Goal: Register for event/course

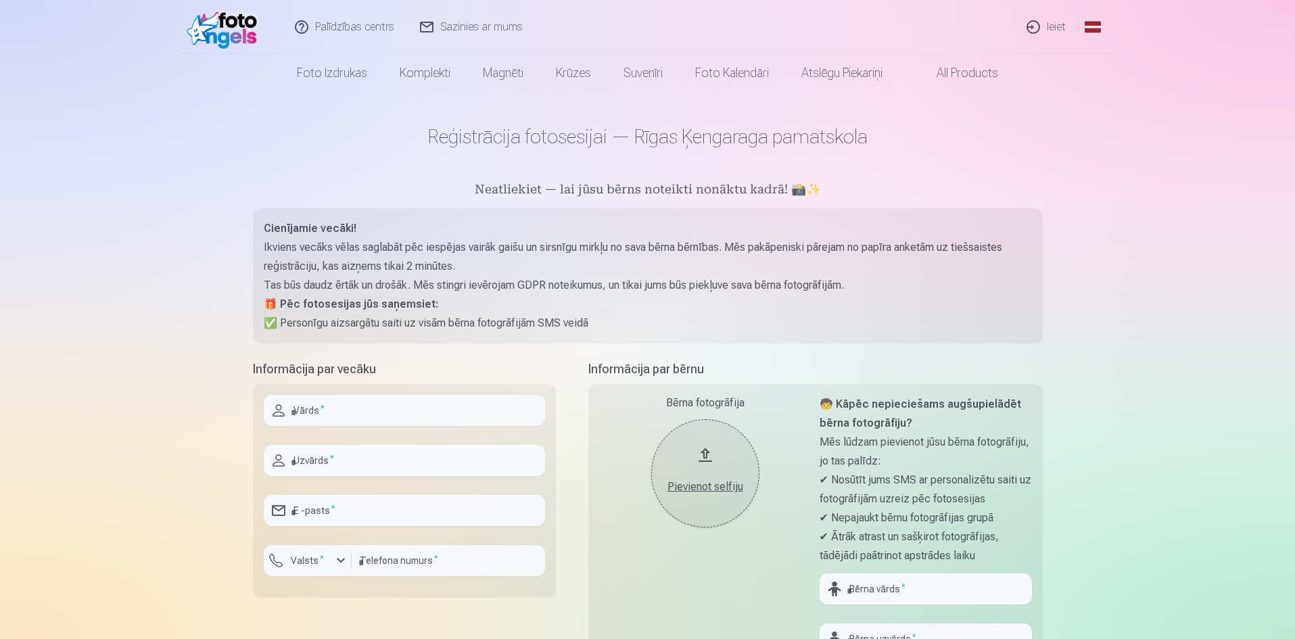
drag, startPoint x: 322, startPoint y: 408, endPoint x: 329, endPoint y: 406, distance: 7.6
click at [323, 408] on input "text" at bounding box center [404, 410] width 281 height 31
click at [314, 414] on input "text" at bounding box center [404, 410] width 281 height 31
type input "*"
type input "******"
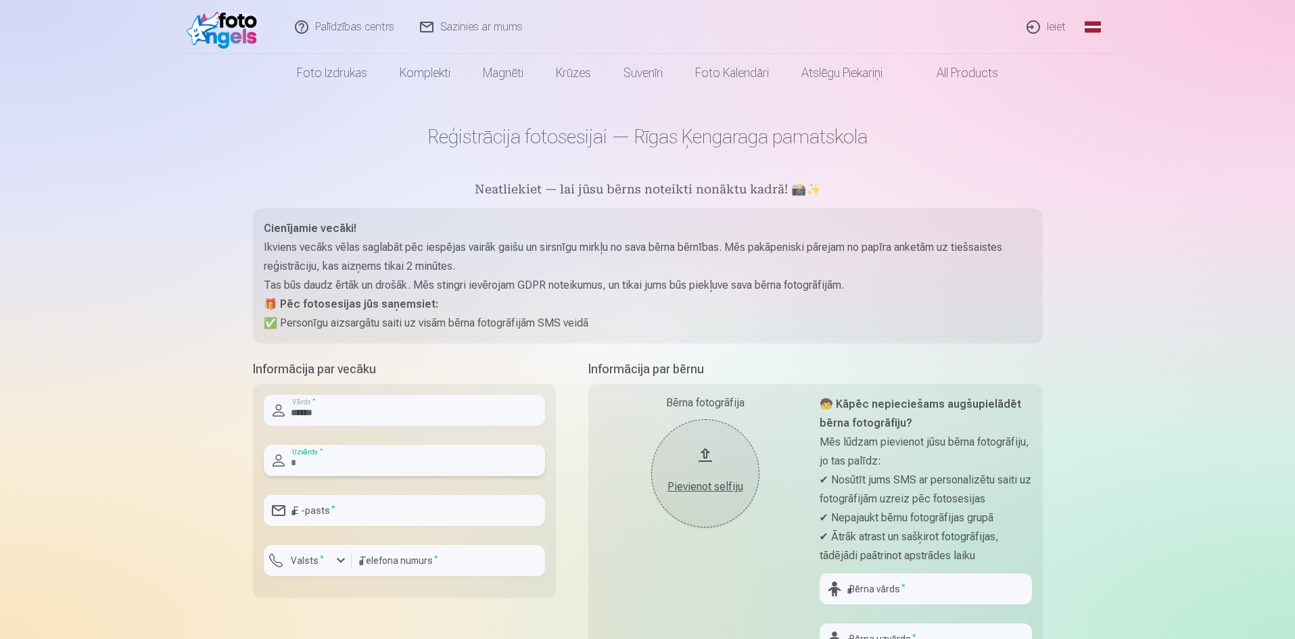
click at [375, 461] on input "text" at bounding box center [404, 460] width 281 height 31
type input "**********"
click at [374, 519] on input "email" at bounding box center [404, 510] width 281 height 31
type input "**********"
click at [336, 562] on div "button" at bounding box center [341, 560] width 16 height 16
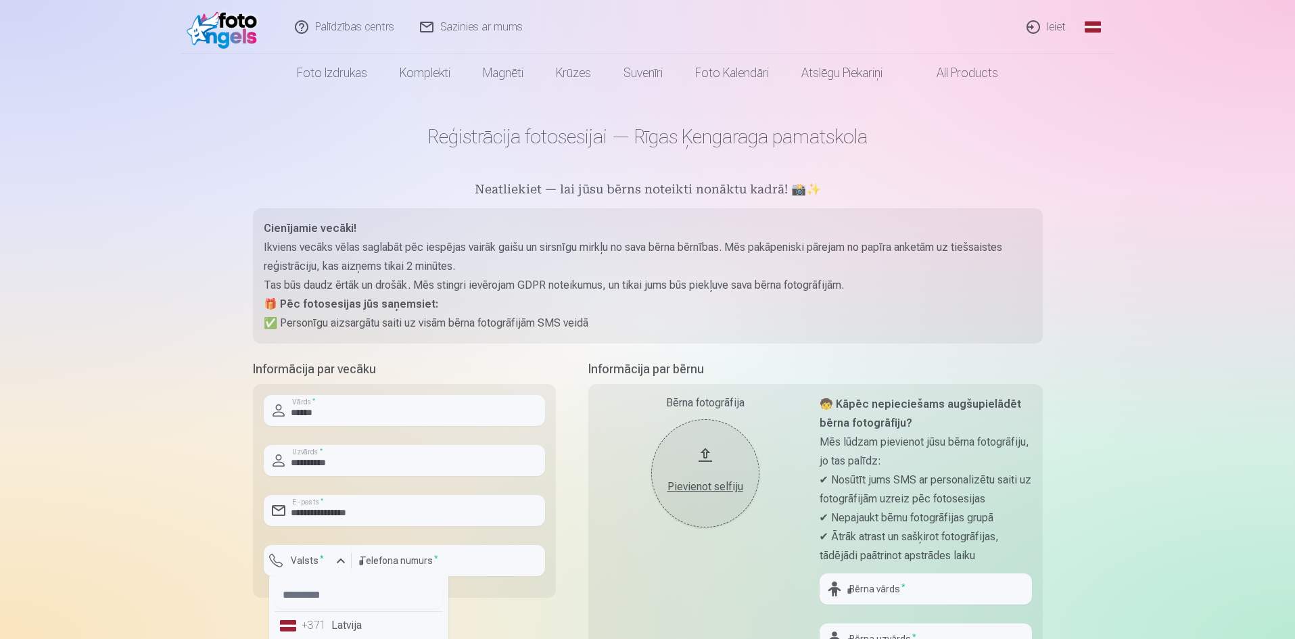
click at [312, 622] on div "+371" at bounding box center [315, 625] width 27 height 16
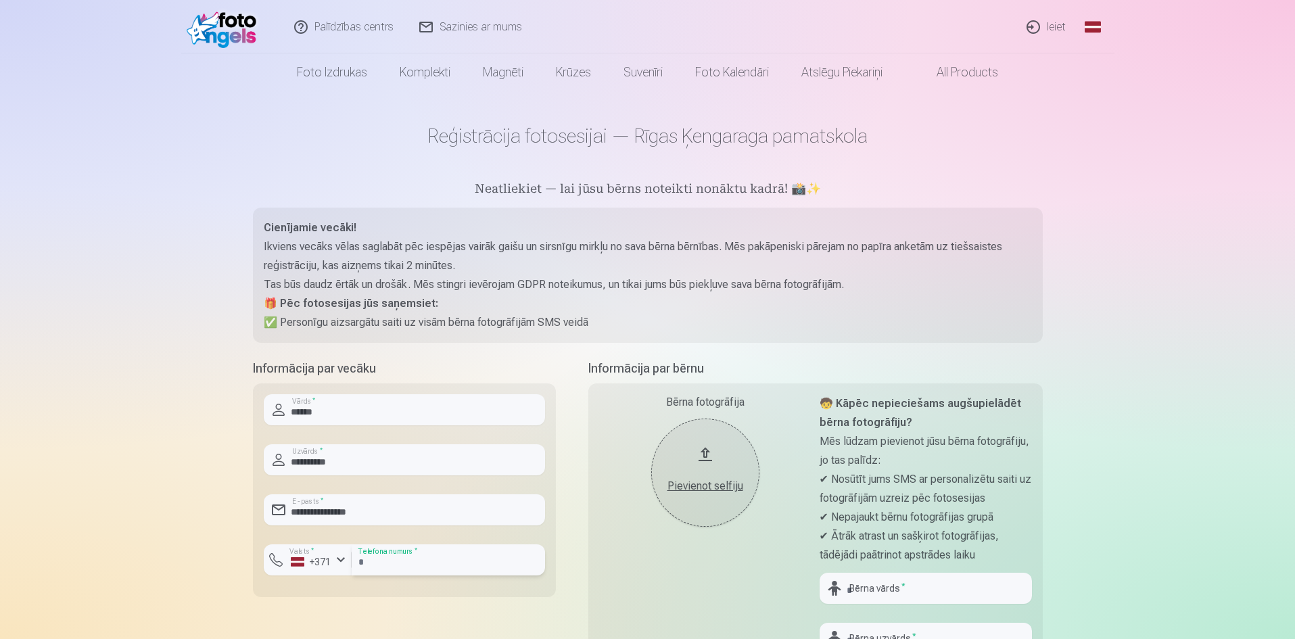
click at [439, 560] on input "number" at bounding box center [448, 559] width 193 height 31
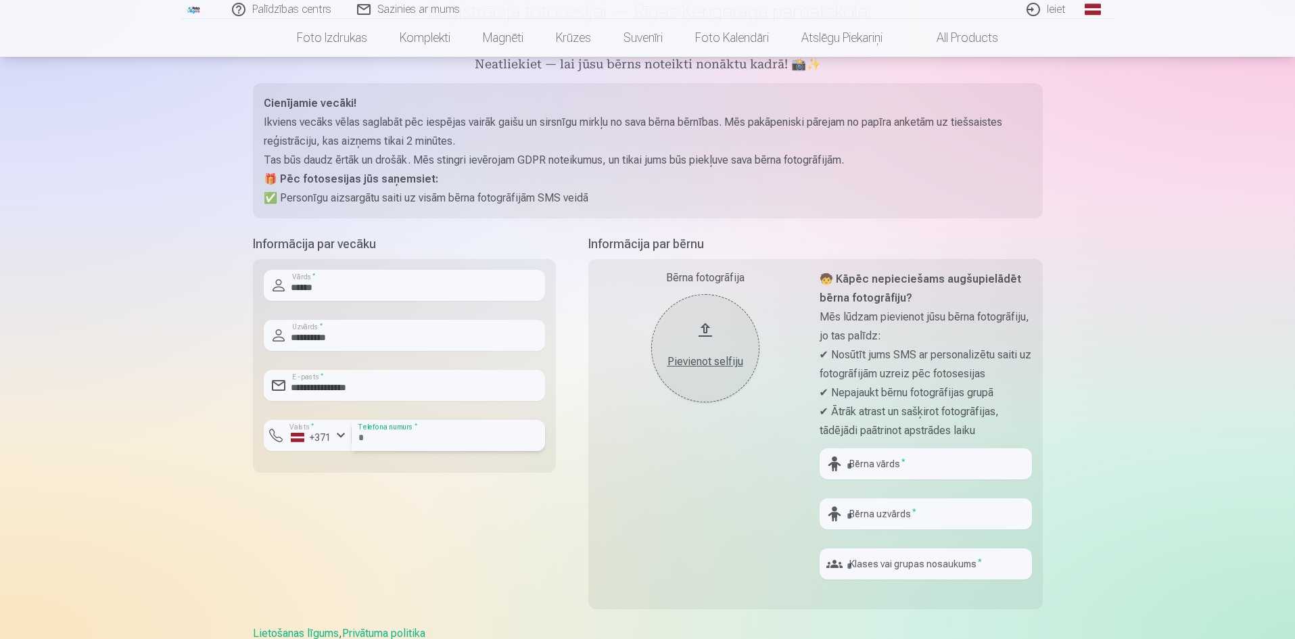
scroll to position [136, 0]
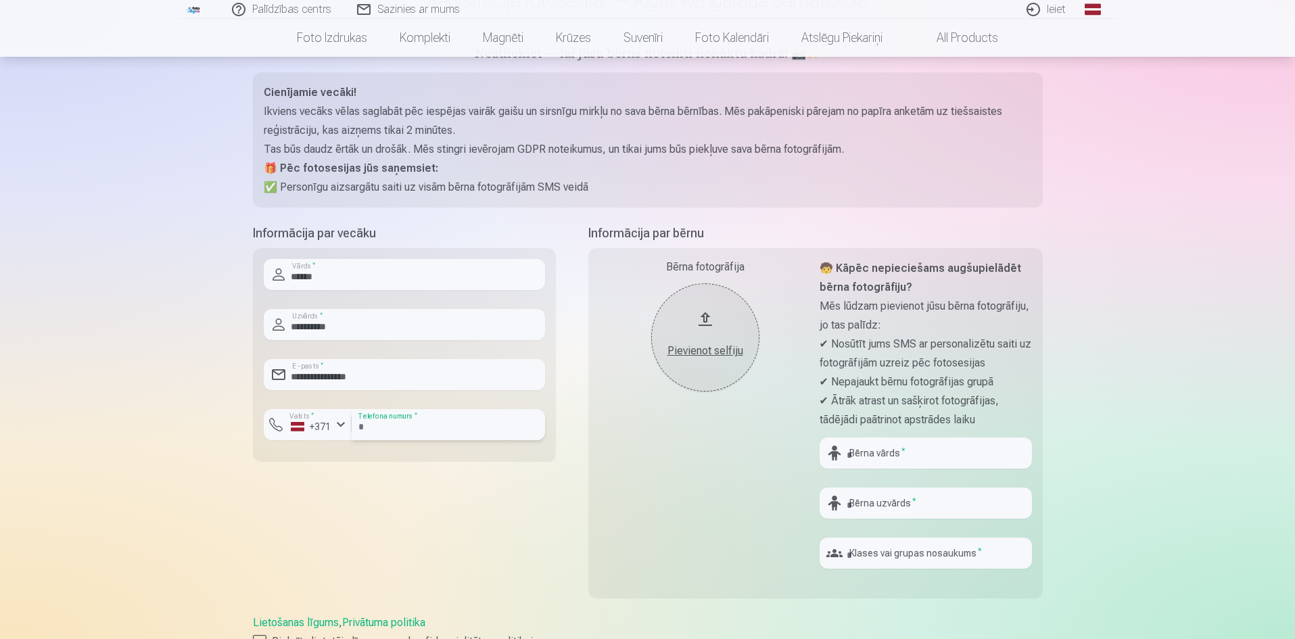
type input "********"
click at [633, 533] on div "Bērna fotogrāfija Pievienot selfiju" at bounding box center [705, 419] width 212 height 321
drag, startPoint x: 869, startPoint y: 453, endPoint x: 916, endPoint y: 447, distance: 47.7
click at [870, 452] on input "text" at bounding box center [926, 453] width 212 height 31
type input "********"
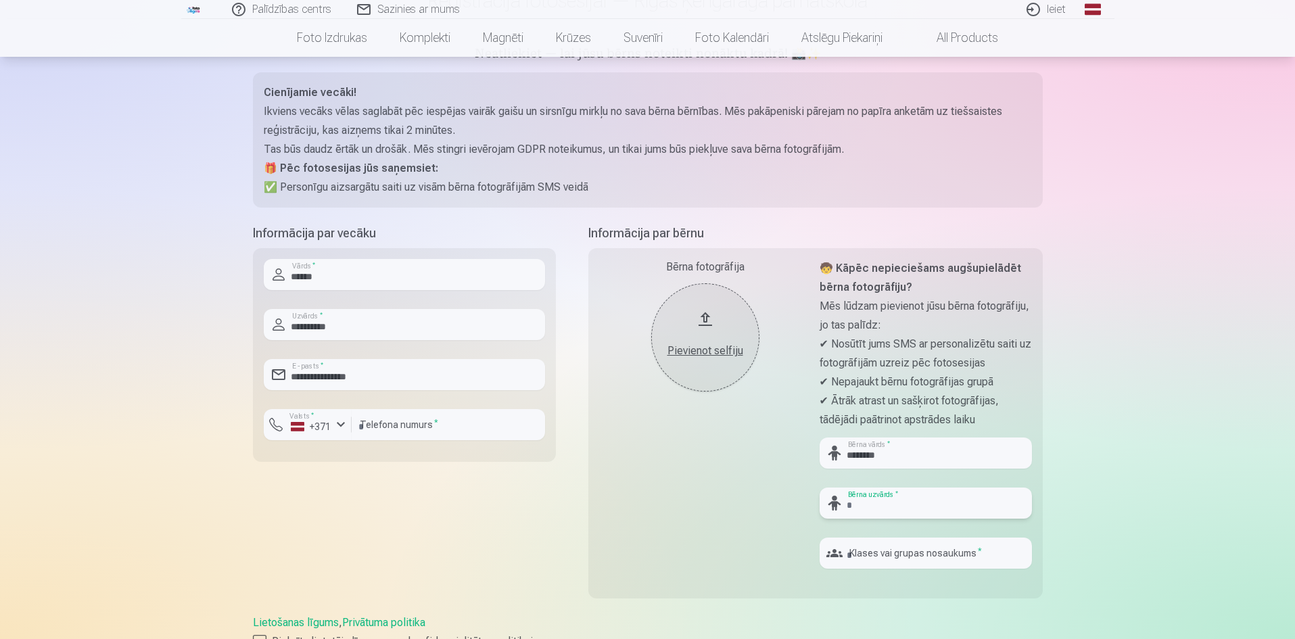
click at [859, 503] on input "text" at bounding box center [926, 503] width 212 height 31
type input "**********"
click at [887, 551] on input "text" at bounding box center [926, 553] width 212 height 31
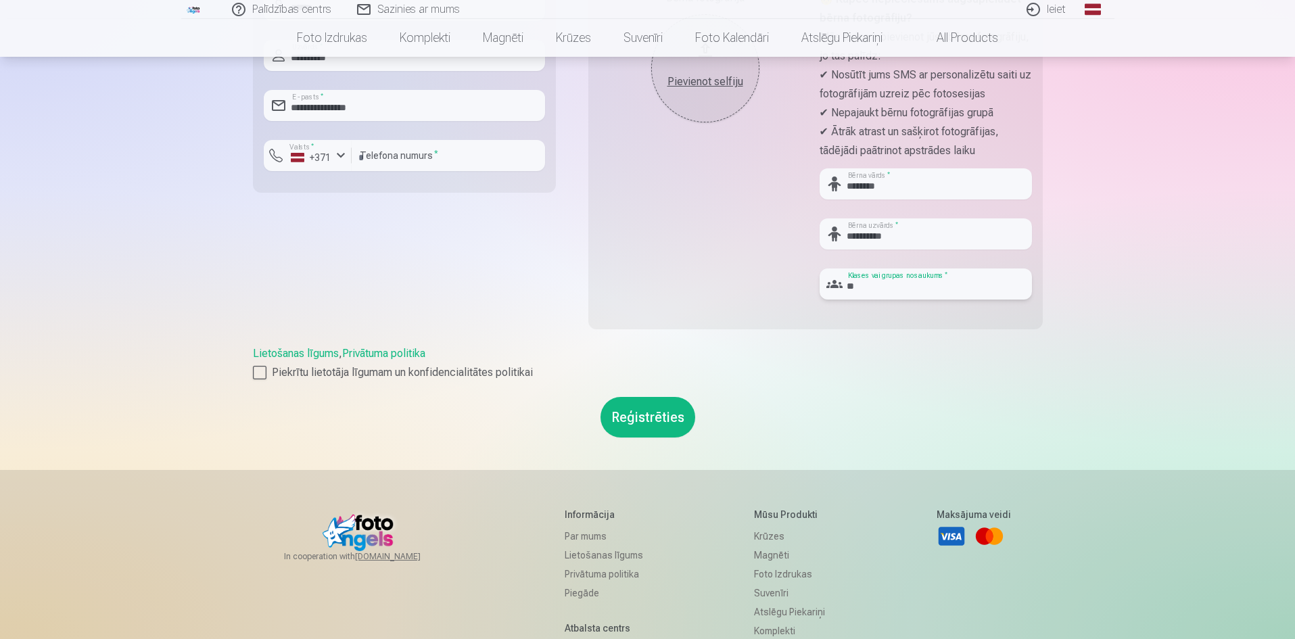
scroll to position [406, 0]
type input "**"
click at [265, 370] on div at bounding box center [260, 372] width 14 height 14
click at [640, 419] on button "Reģistrēties" at bounding box center [647, 416] width 95 height 41
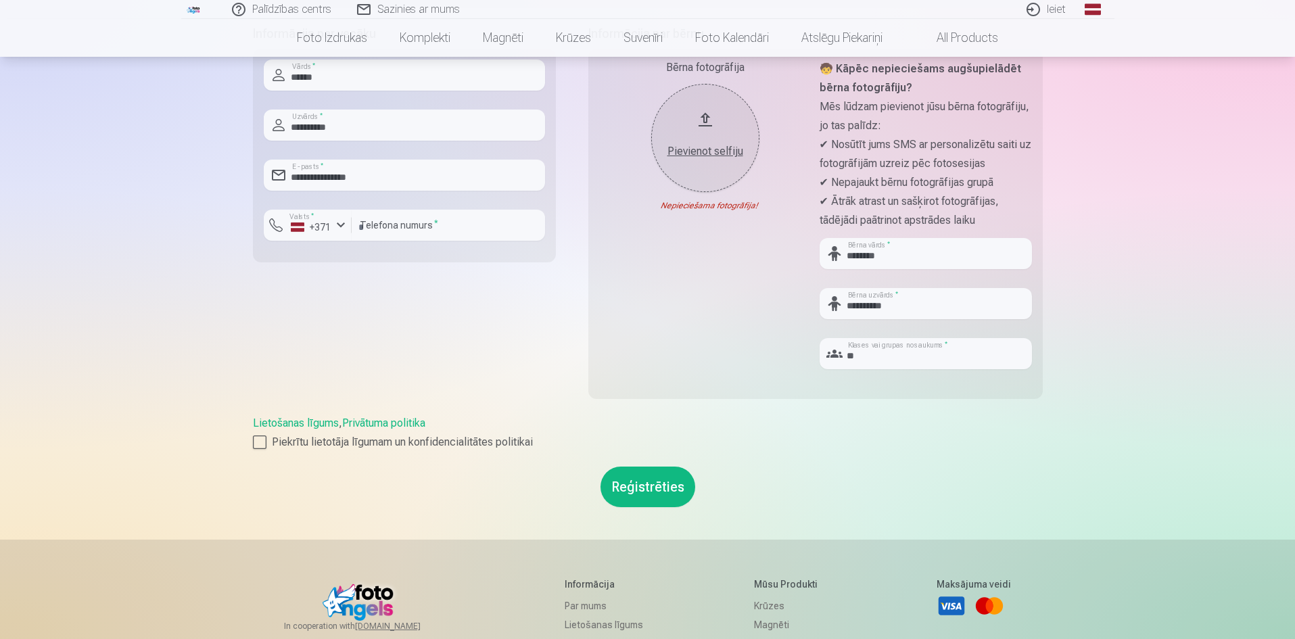
scroll to position [270, 0]
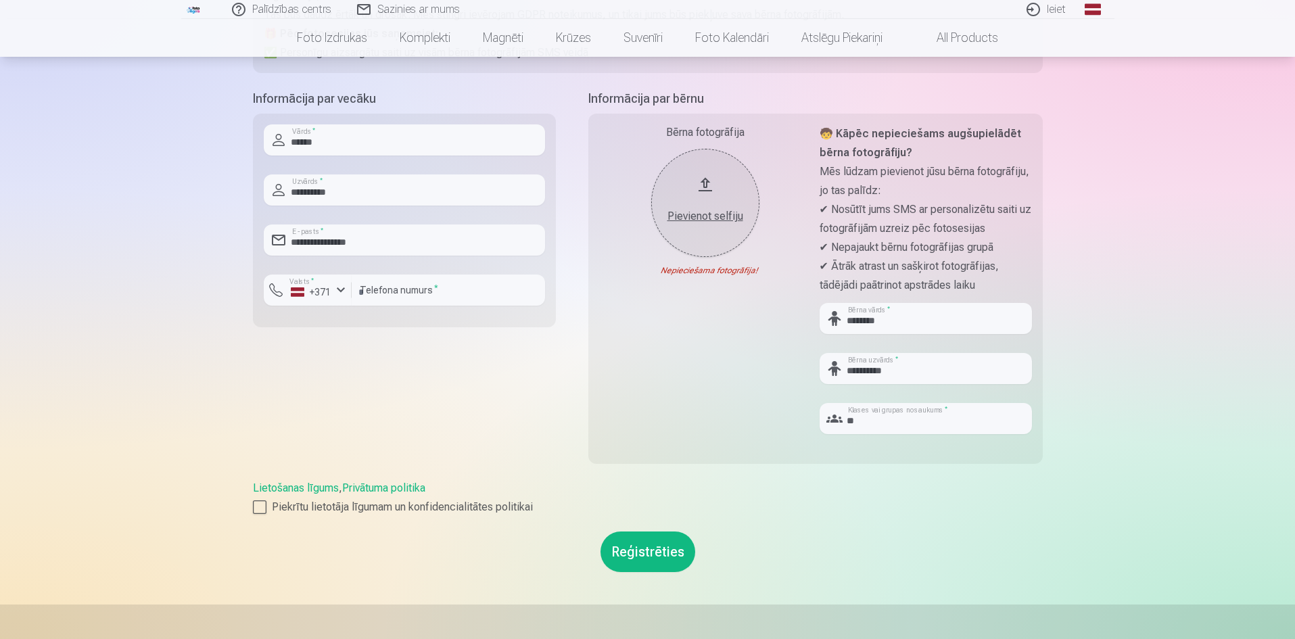
click at [698, 195] on button "Pievienot selfiju" at bounding box center [705, 203] width 108 height 108
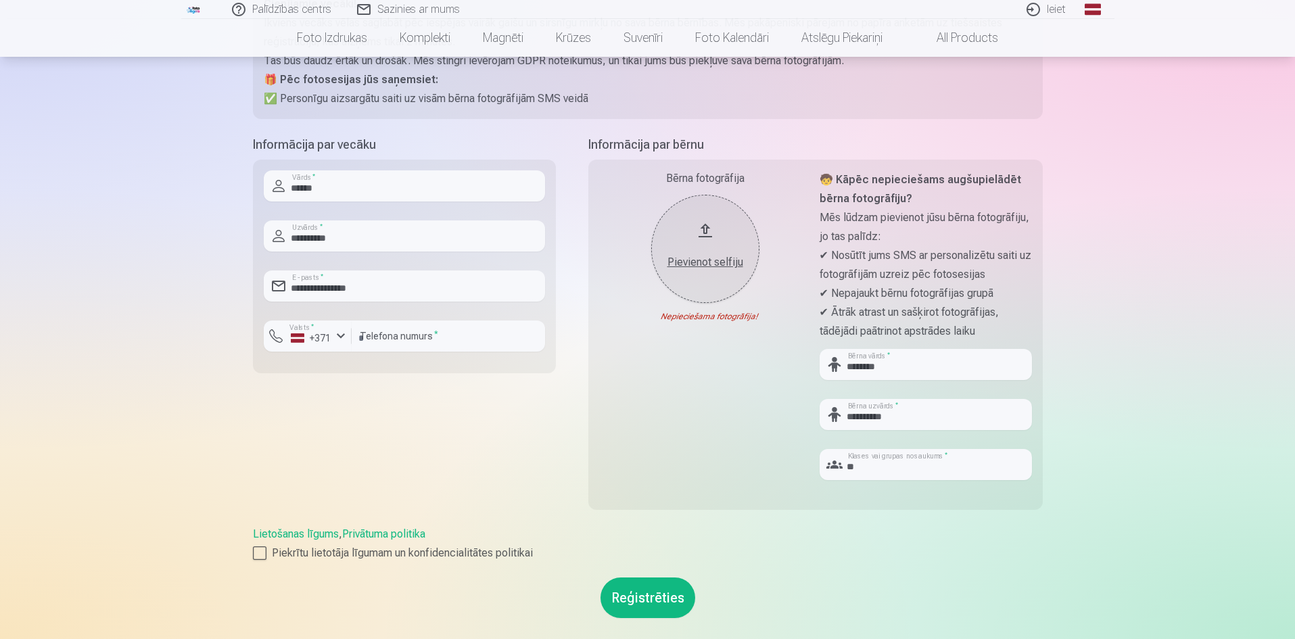
scroll to position [203, 0]
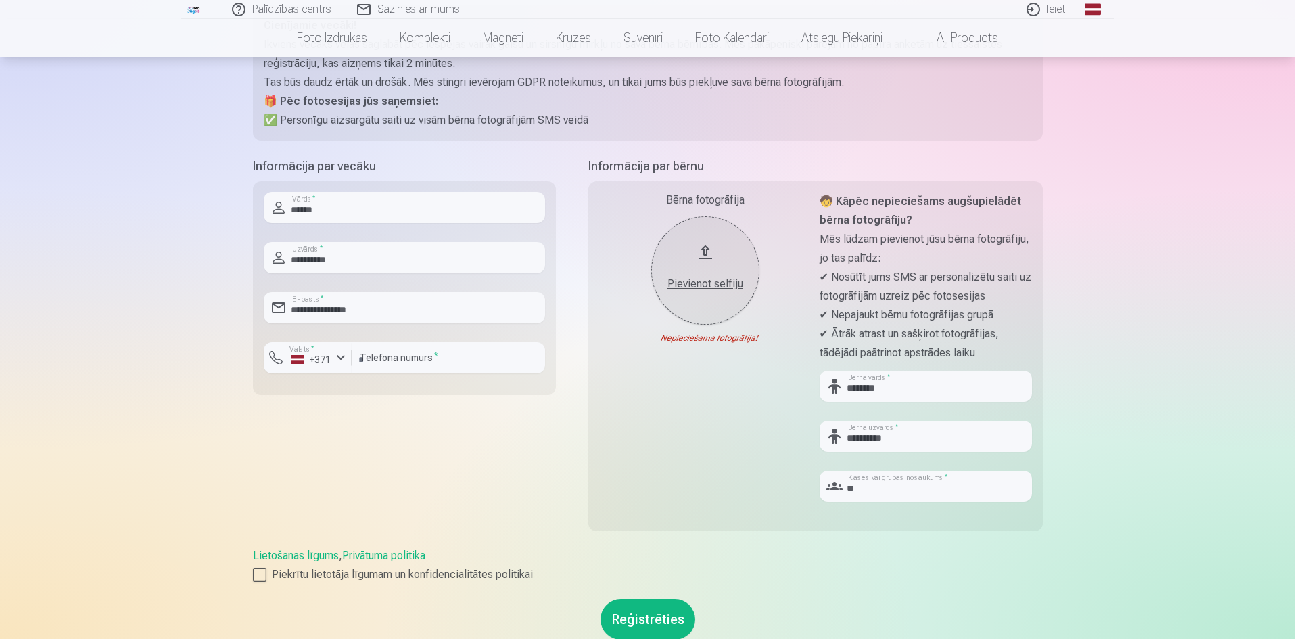
click at [152, 235] on div "Palīdzības centrs Sazinies ar mums Ieiet Global Latvian (lv) Lithuanian (lt) Ru…" at bounding box center [647, 420] width 1295 height 1247
click at [697, 251] on button "Pievienot selfiju" at bounding box center [705, 270] width 108 height 108
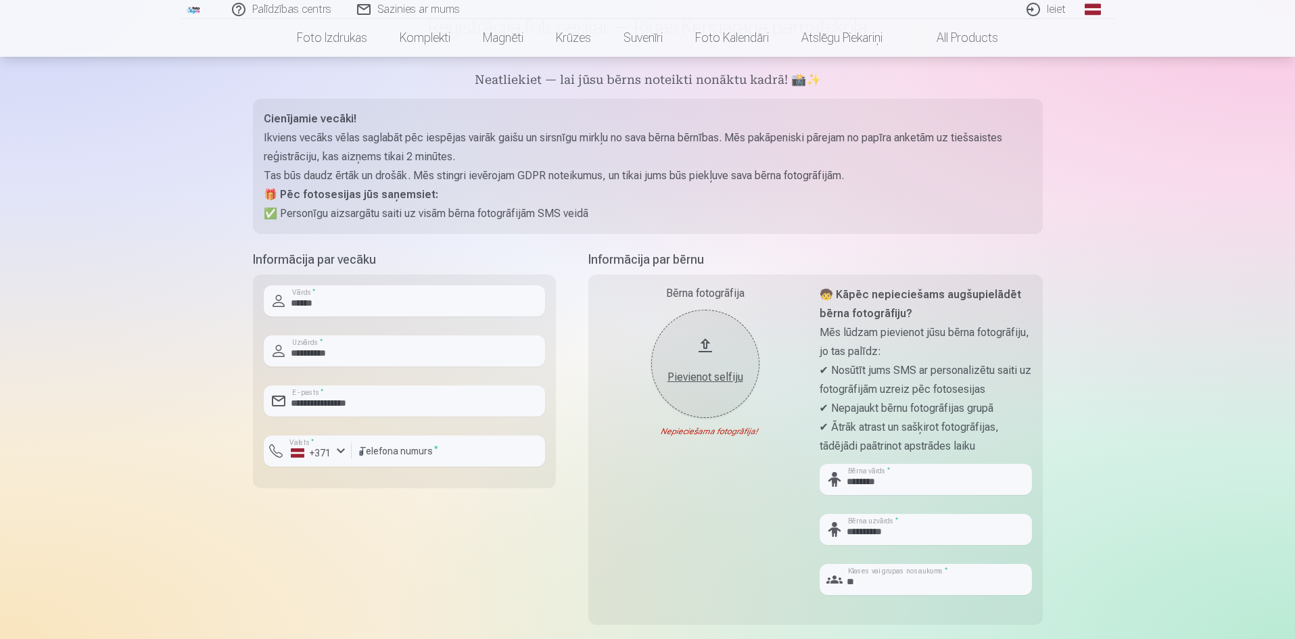
scroll to position [68, 0]
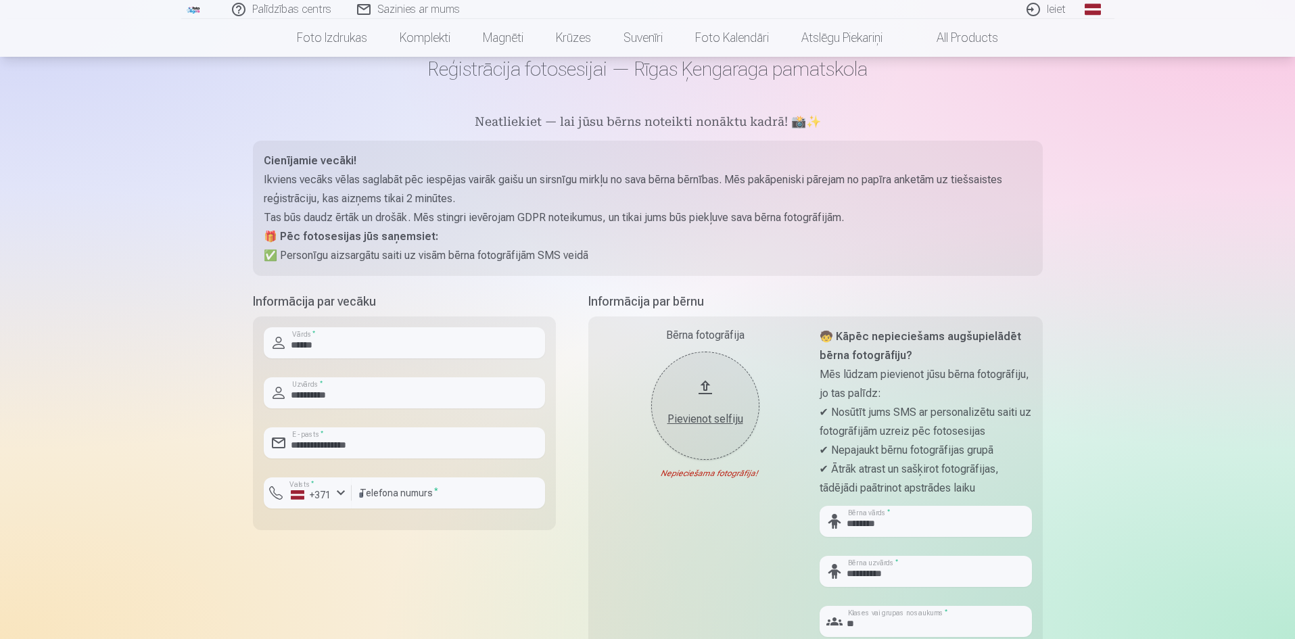
click at [701, 414] on div "Pievienot selfiju" at bounding box center [705, 419] width 81 height 16
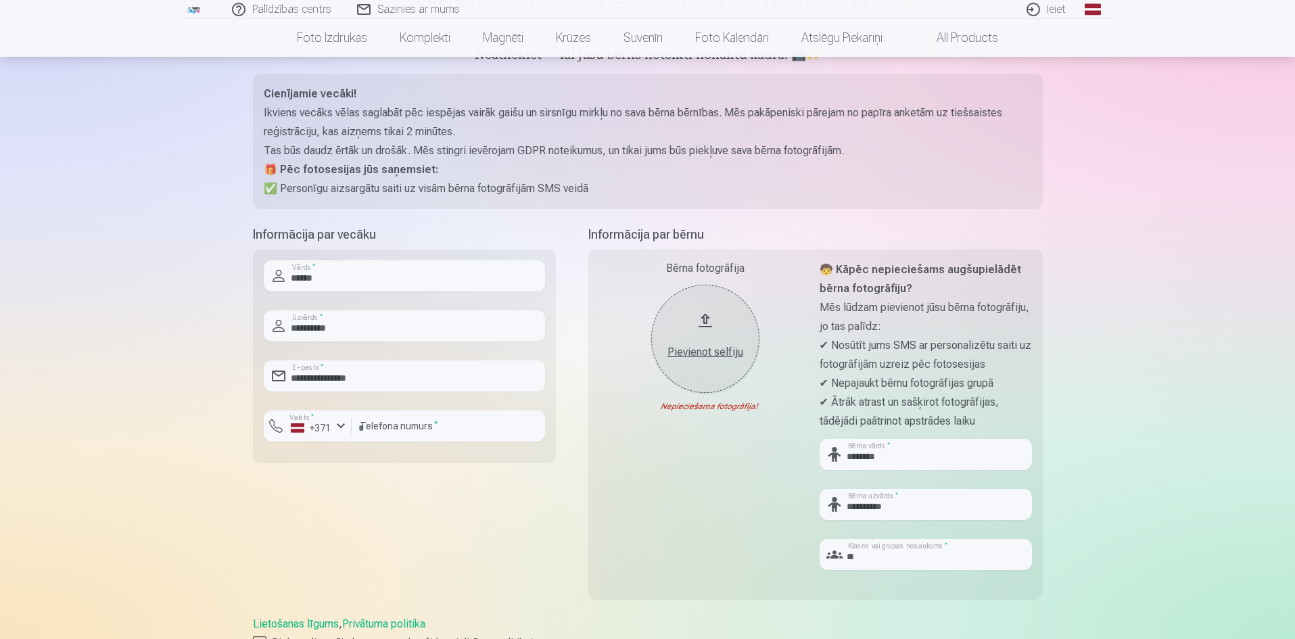
scroll to position [338, 0]
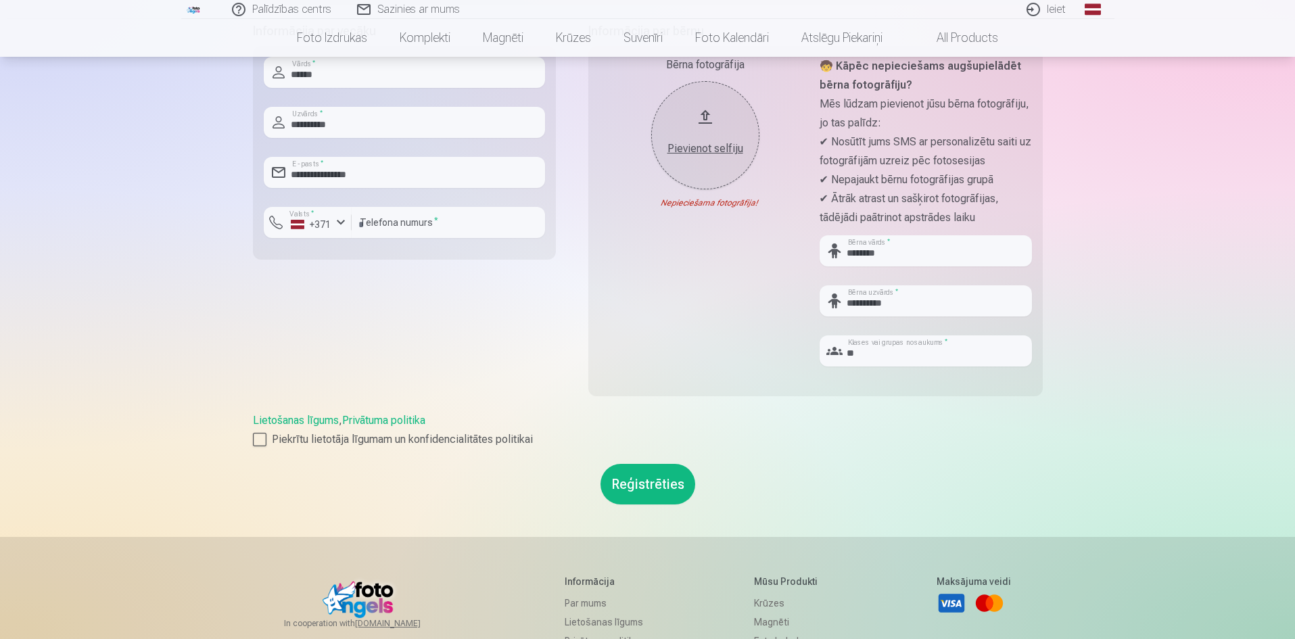
click at [642, 481] on button "Reģistrēties" at bounding box center [647, 484] width 95 height 41
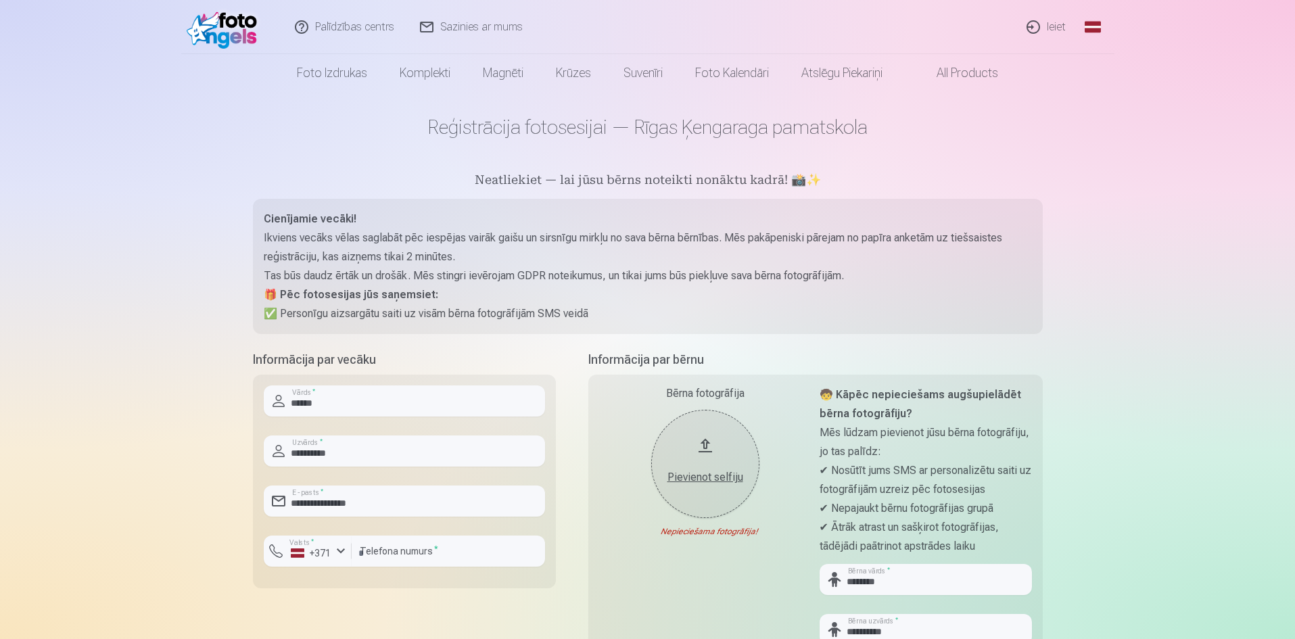
scroll to position [0, 0]
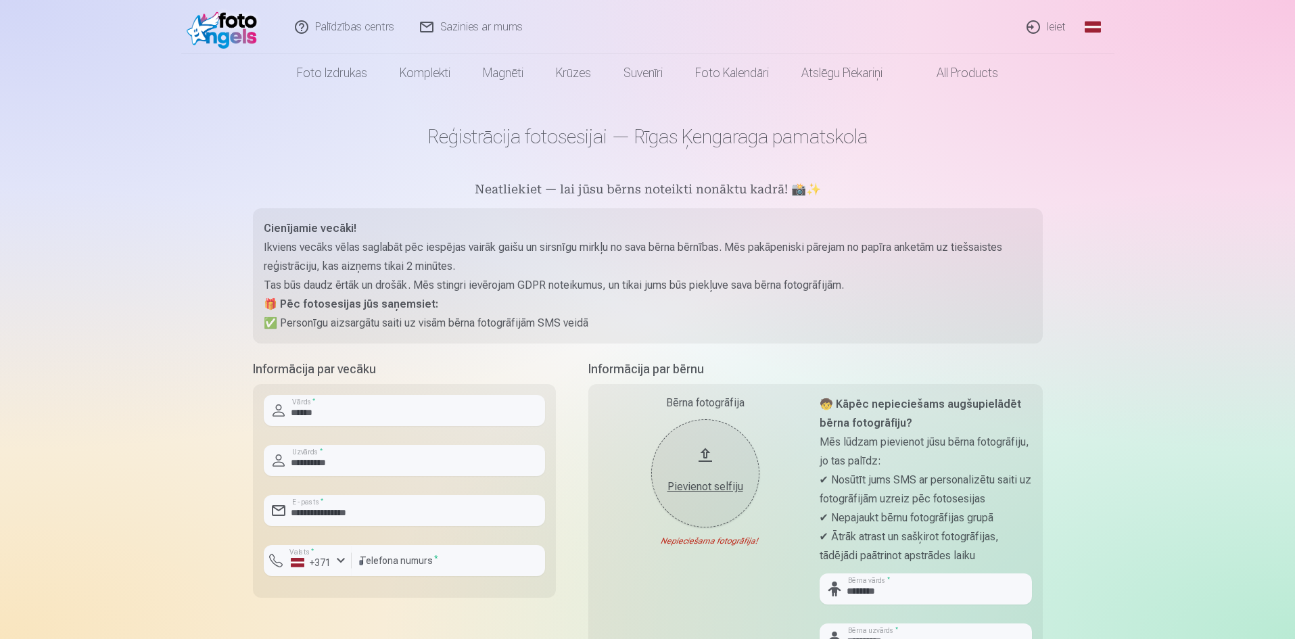
click at [705, 457] on button "Pievienot selfiju" at bounding box center [705, 473] width 108 height 108
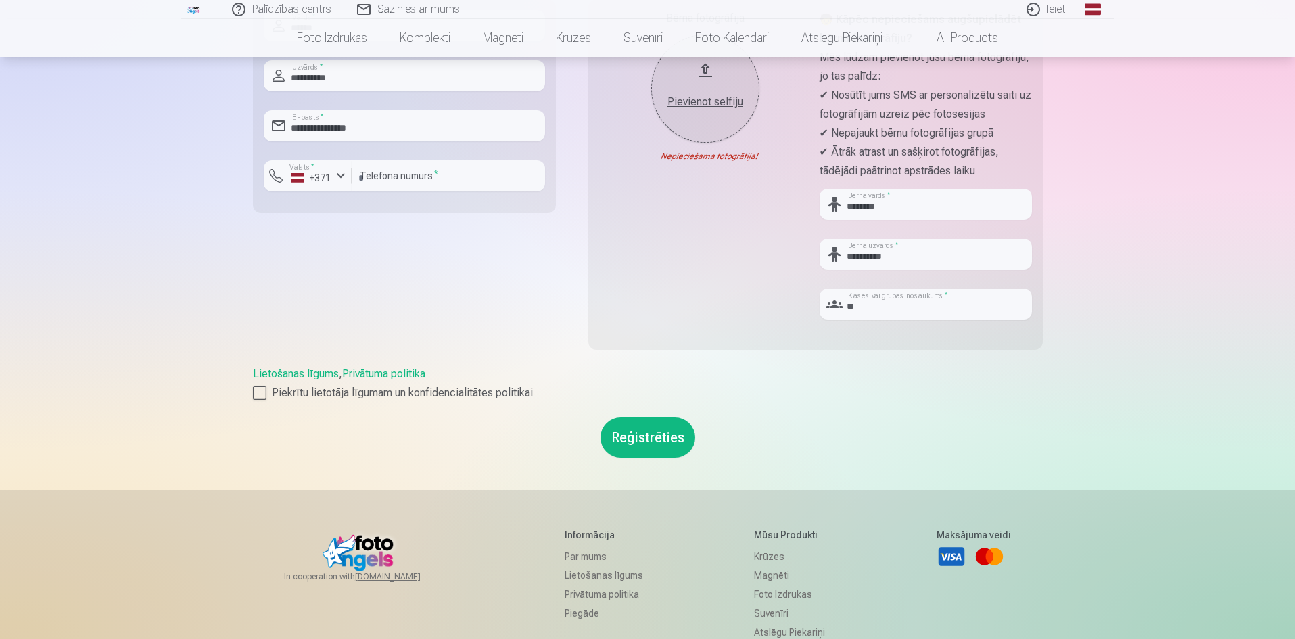
scroll to position [406, 0]
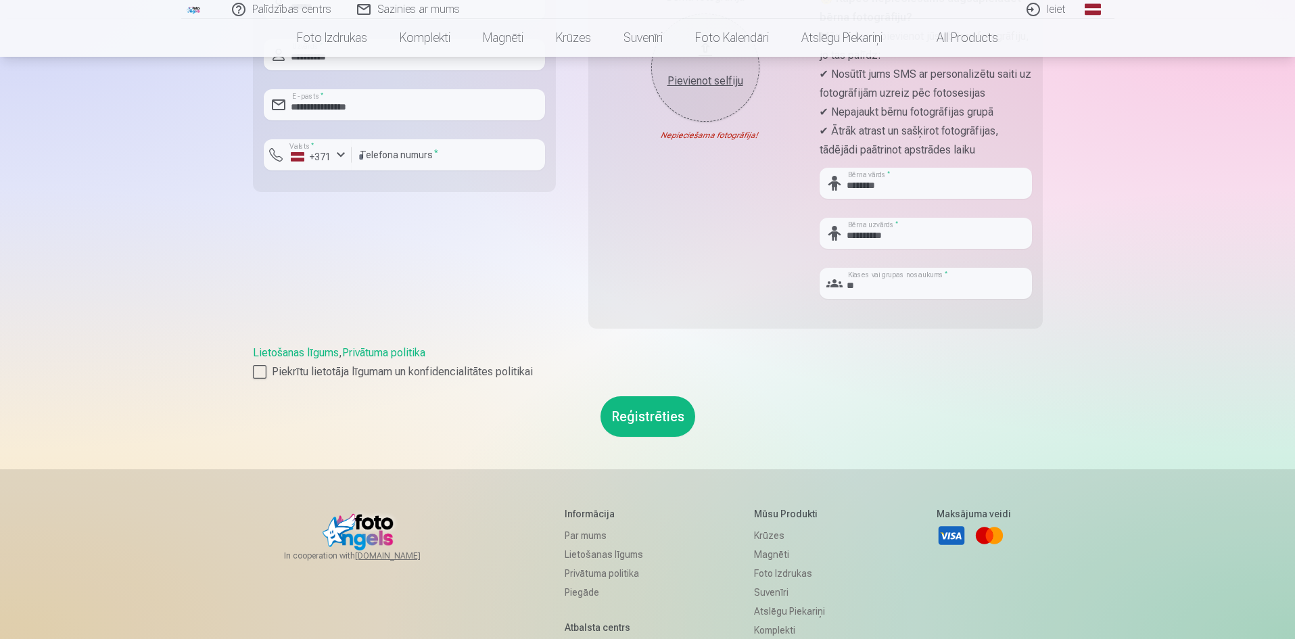
click at [641, 415] on button "Reģistrēties" at bounding box center [647, 416] width 95 height 41
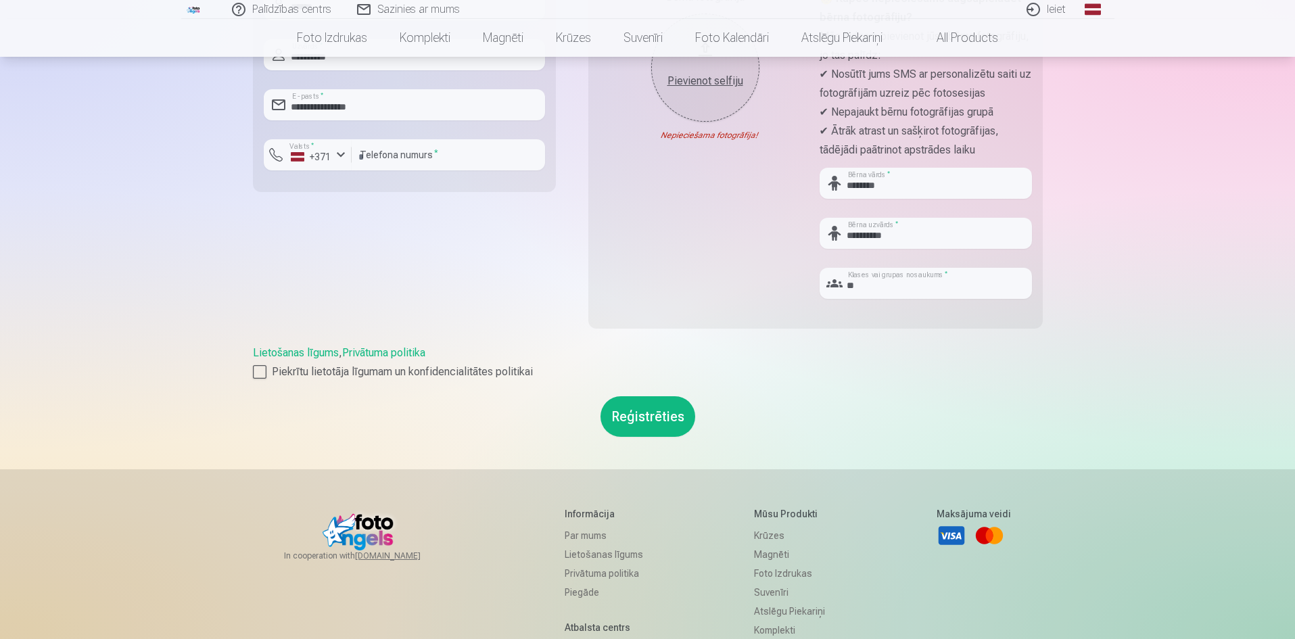
click at [641, 415] on button "Reģistrēties" at bounding box center [647, 416] width 95 height 41
click at [639, 411] on button "Reģistrēties" at bounding box center [647, 416] width 95 height 41
click at [638, 411] on button "Reģistrēties" at bounding box center [647, 416] width 95 height 41
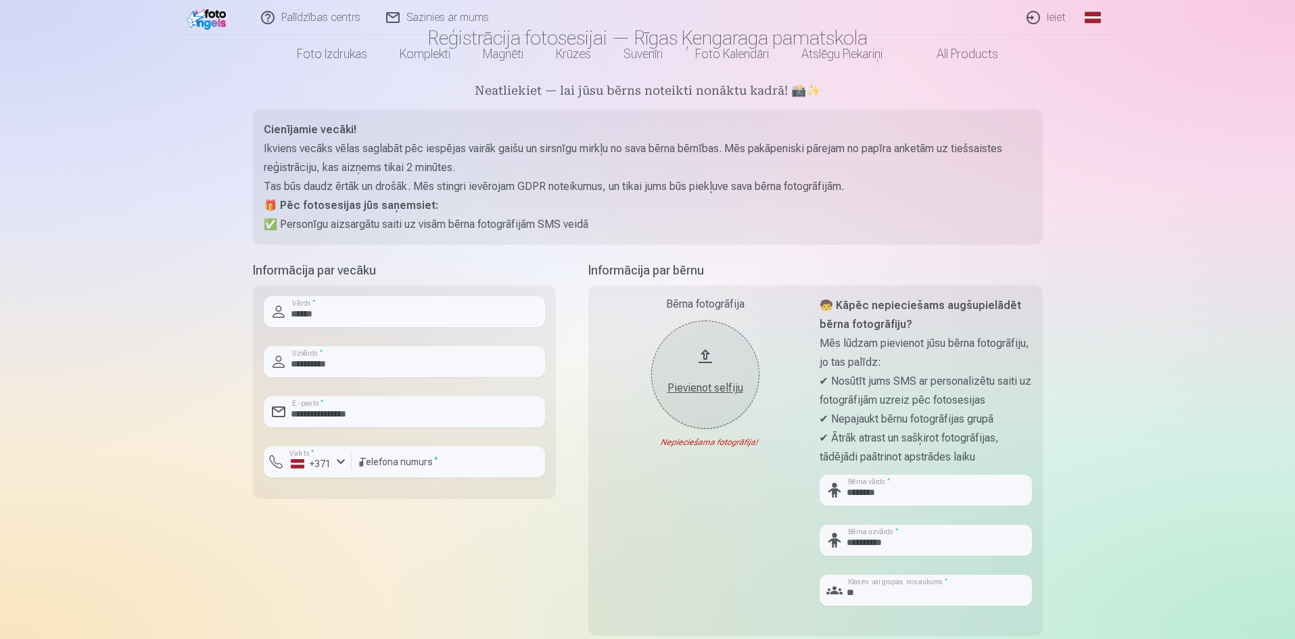
scroll to position [0, 0]
